Goal: Information Seeking & Learning: Learn about a topic

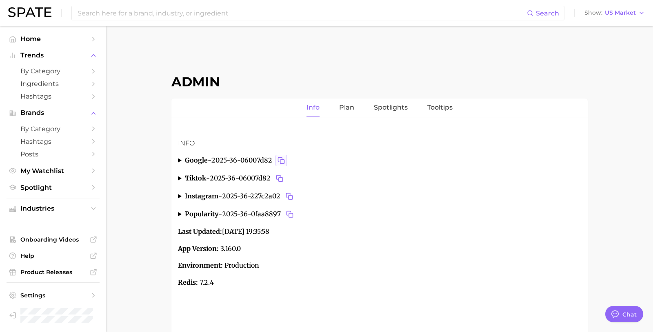
click at [281, 160] on rect "Copy 2025-36-06007d82 to clipboard" at bounding box center [282, 162] width 4 height 4
click at [282, 160] on icon "Copy 2025-36-06007d82 to clipboard" at bounding box center [280, 160] width 7 height 7
click at [290, 193] on icon "Copy 2025-36-227c2a02 to clipboard" at bounding box center [288, 195] width 4 height 4
click at [292, 214] on icon "Copy 2025-36-0faa8897 to clipboard" at bounding box center [289, 214] width 7 height 7
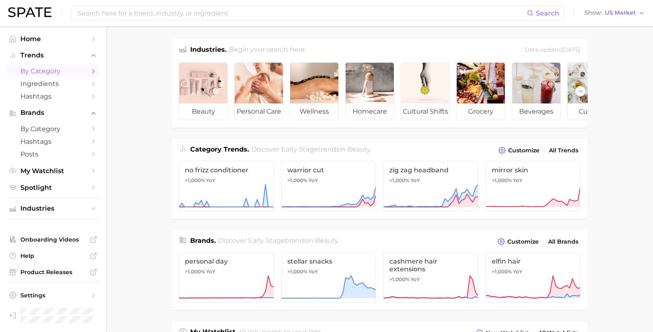
click at [80, 75] on span "by Category" at bounding box center [52, 71] width 65 height 8
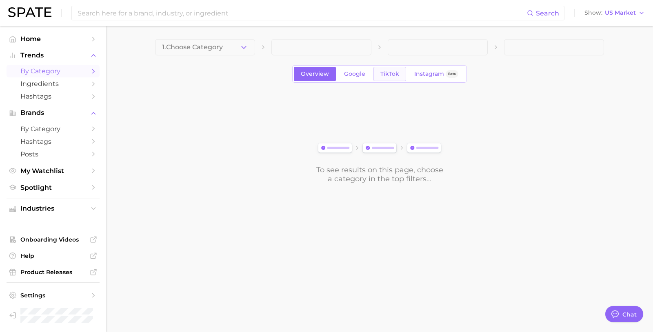
click at [402, 74] on link "TikTok" at bounding box center [389, 74] width 33 height 14
click at [224, 43] on button "1. Choose Category" at bounding box center [205, 47] width 100 height 16
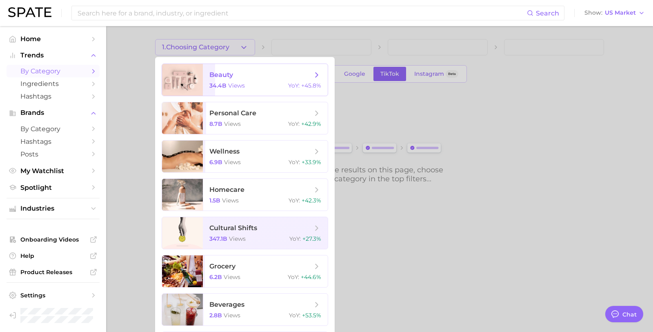
click at [255, 72] on span "beauty" at bounding box center [260, 75] width 103 height 9
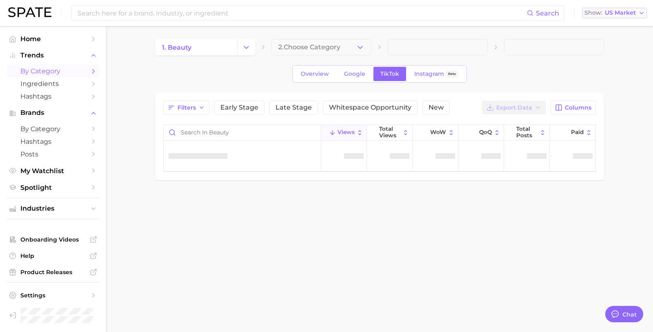
click at [613, 11] on span "US Market" at bounding box center [620, 13] width 31 height 4
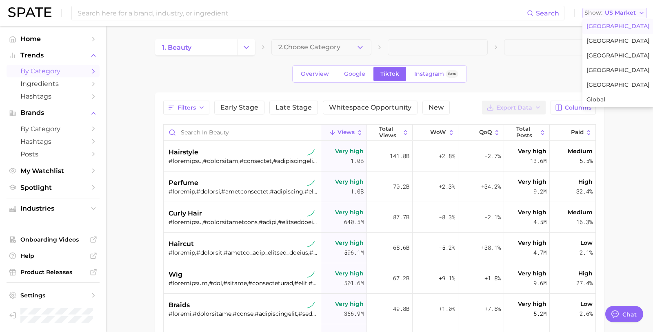
type textarea "x"
click at [597, 53] on span "[GEOGRAPHIC_DATA]" at bounding box center [617, 55] width 63 height 7
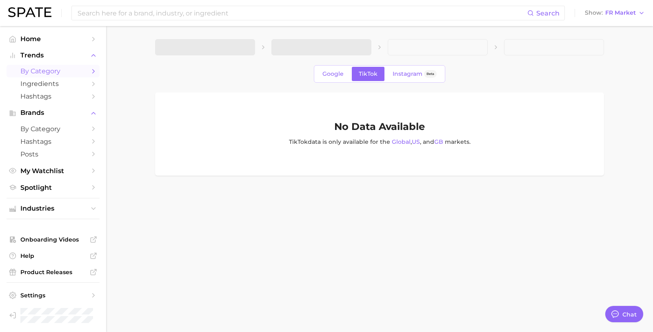
click at [514, 54] on span at bounding box center [554, 47] width 100 height 16
click at [491, 81] on div "Google TikTok Instagram Beta" at bounding box center [379, 74] width 449 height 18
